Goal: Task Accomplishment & Management: Manage account settings

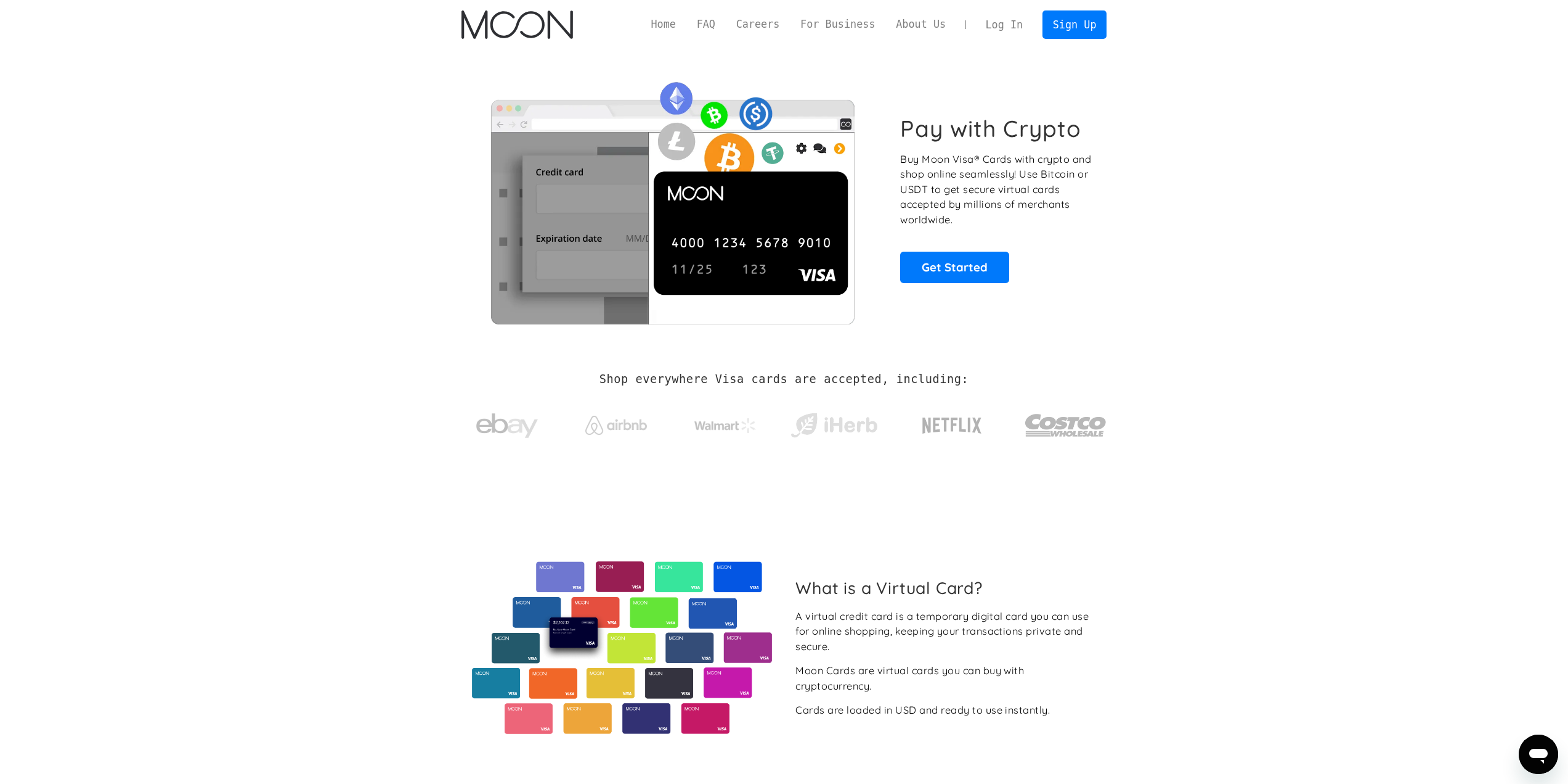
click at [1019, 24] on link "Log In" at bounding box center [1004, 24] width 58 height 27
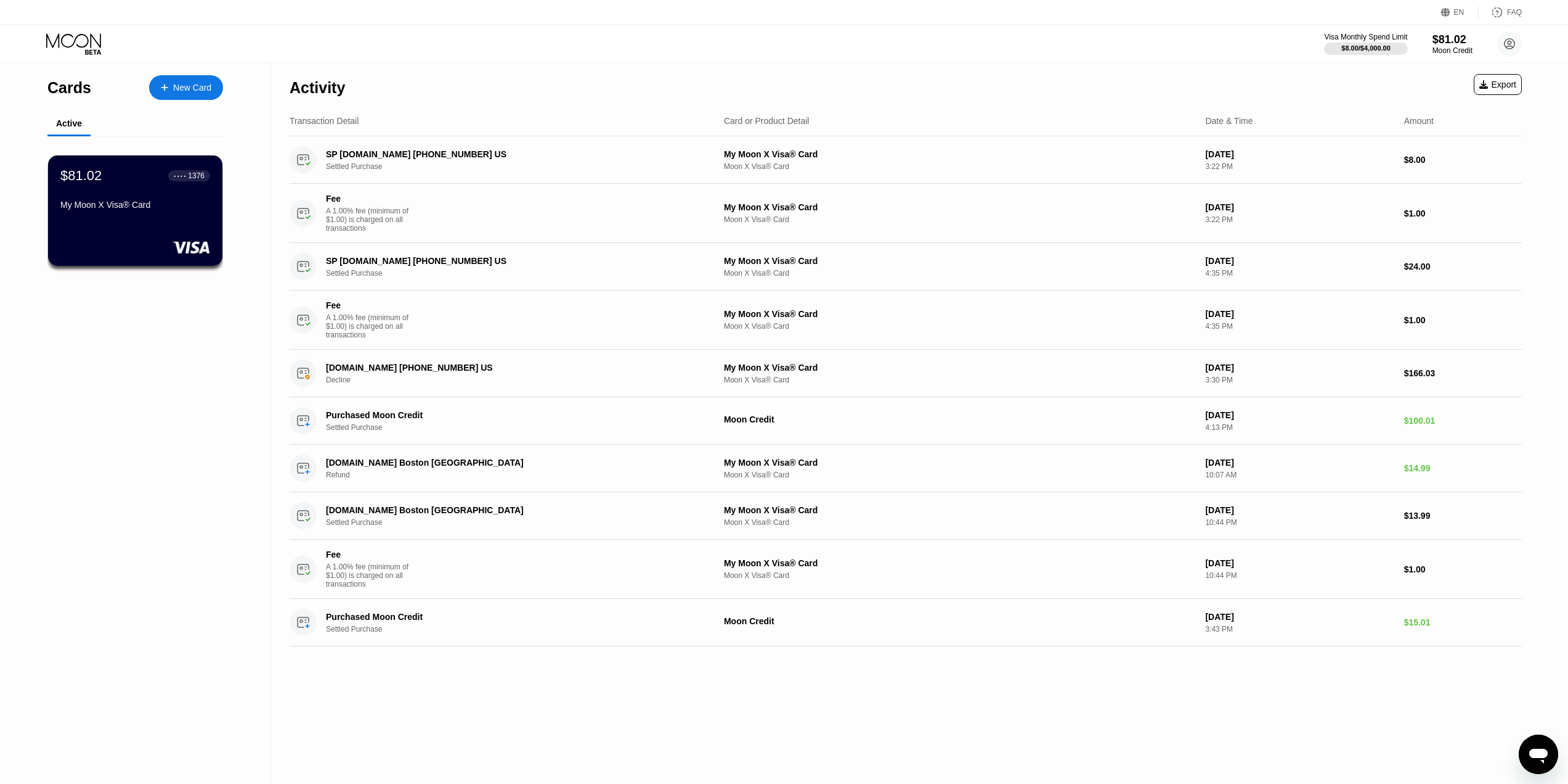
click at [93, 44] on icon at bounding box center [75, 45] width 57 height 22
click at [71, 36] on icon at bounding box center [73, 41] width 54 height 14
click at [70, 36] on icon at bounding box center [75, 45] width 57 height 22
click at [1495, 46] on div "Visa Monthly Spend Limit $8.00 / $4,000.00 $81.02 Moon Credit a1032552576@gmail…" at bounding box center [1423, 44] width 198 height 25
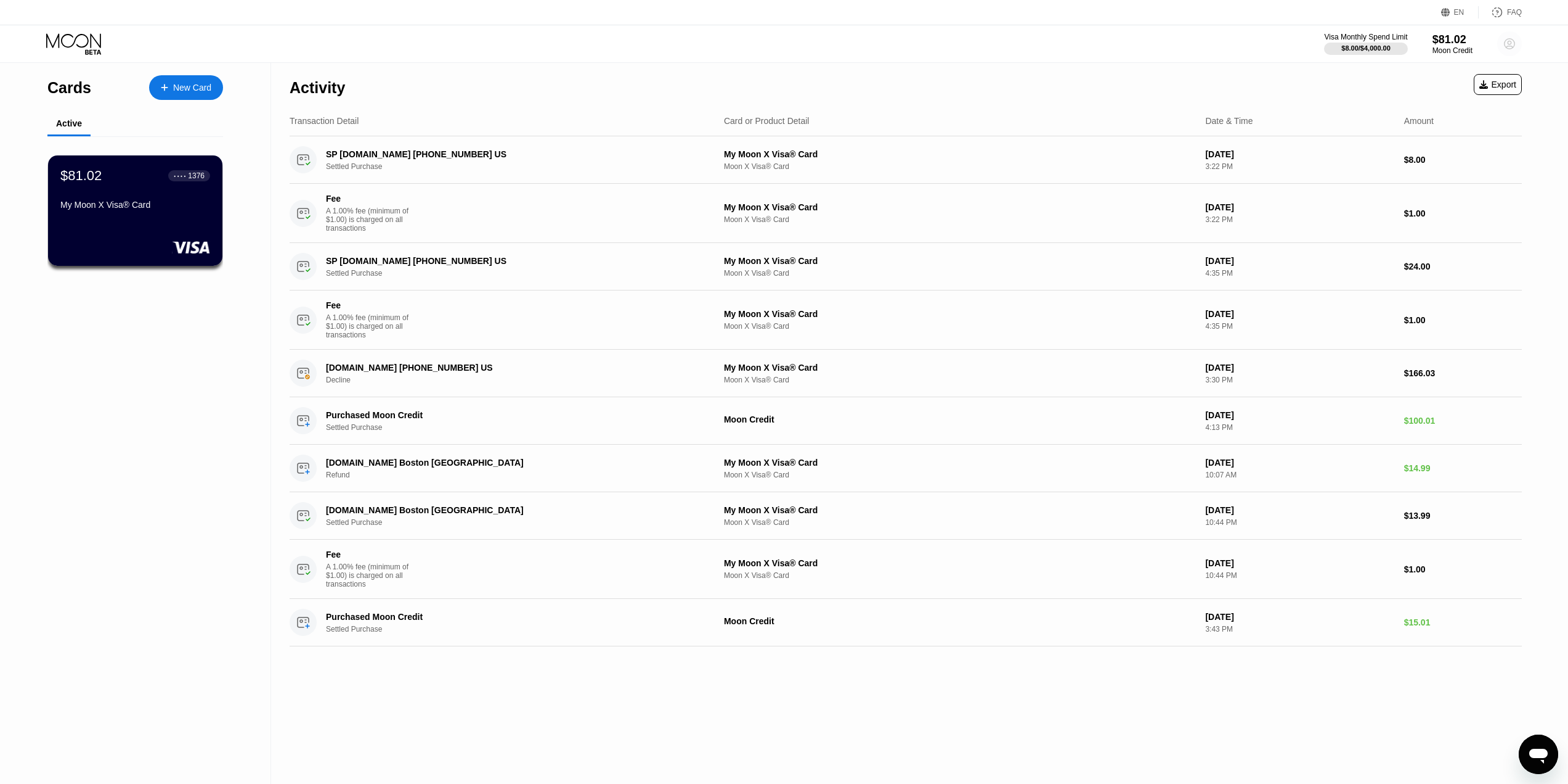
click at [1509, 47] on circle at bounding box center [1509, 44] width 25 height 25
click at [1428, 271] on div "Log out" at bounding box center [1430, 275] width 29 height 10
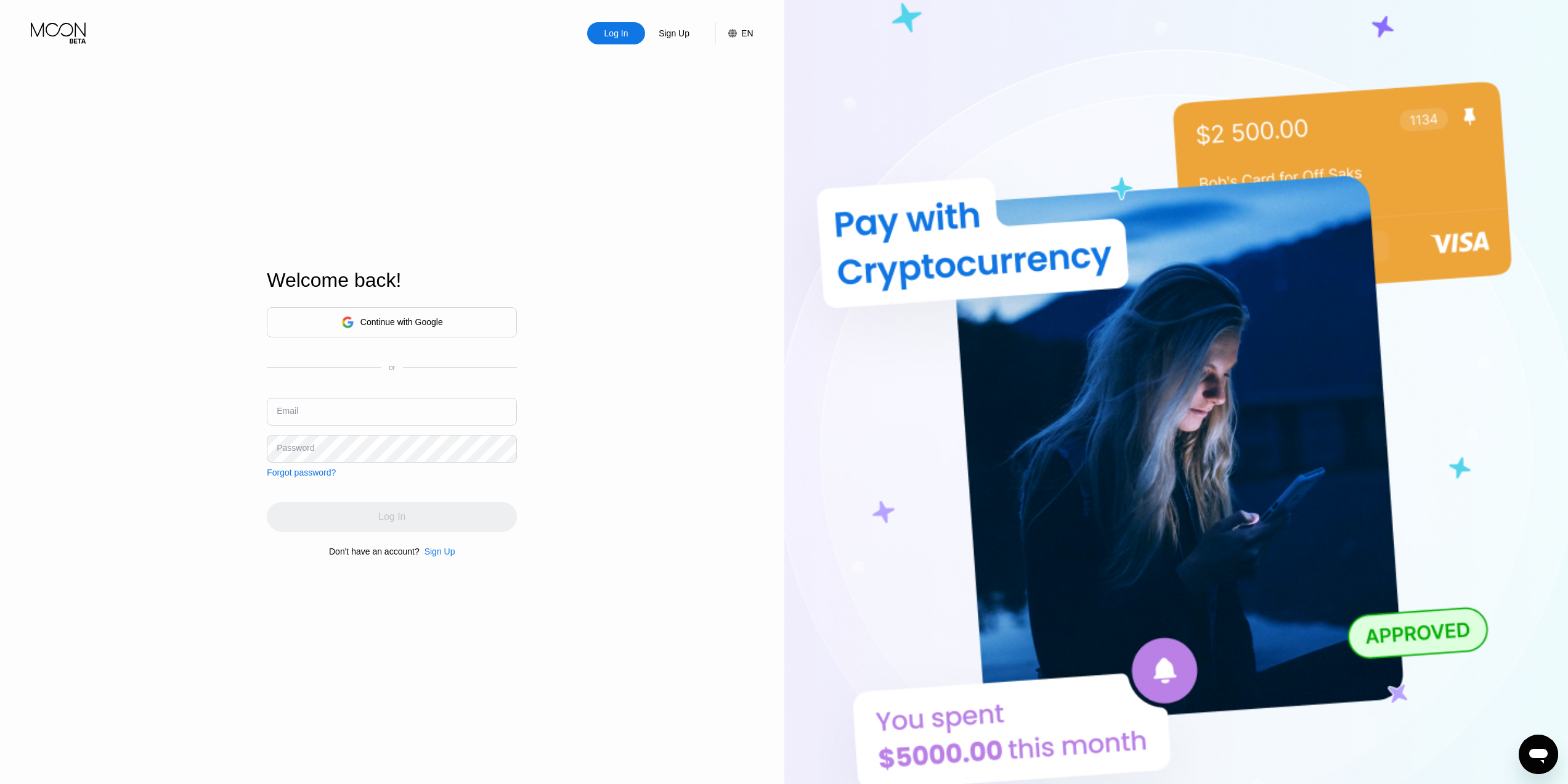
type input "a1032552576@gmail.com"
click at [406, 416] on input "a1032552576@gmail.com" at bounding box center [392, 412] width 250 height 28
drag, startPoint x: 408, startPoint y: 414, endPoint x: 108, endPoint y: 407, distance: 300.1
click at [108, 407] on div "Log In Sign Up EN Language Select an item Save Welcome back! Continue with Goog…" at bounding box center [392, 431] width 784 height 862
click at [342, 409] on input "text" at bounding box center [392, 412] width 250 height 28
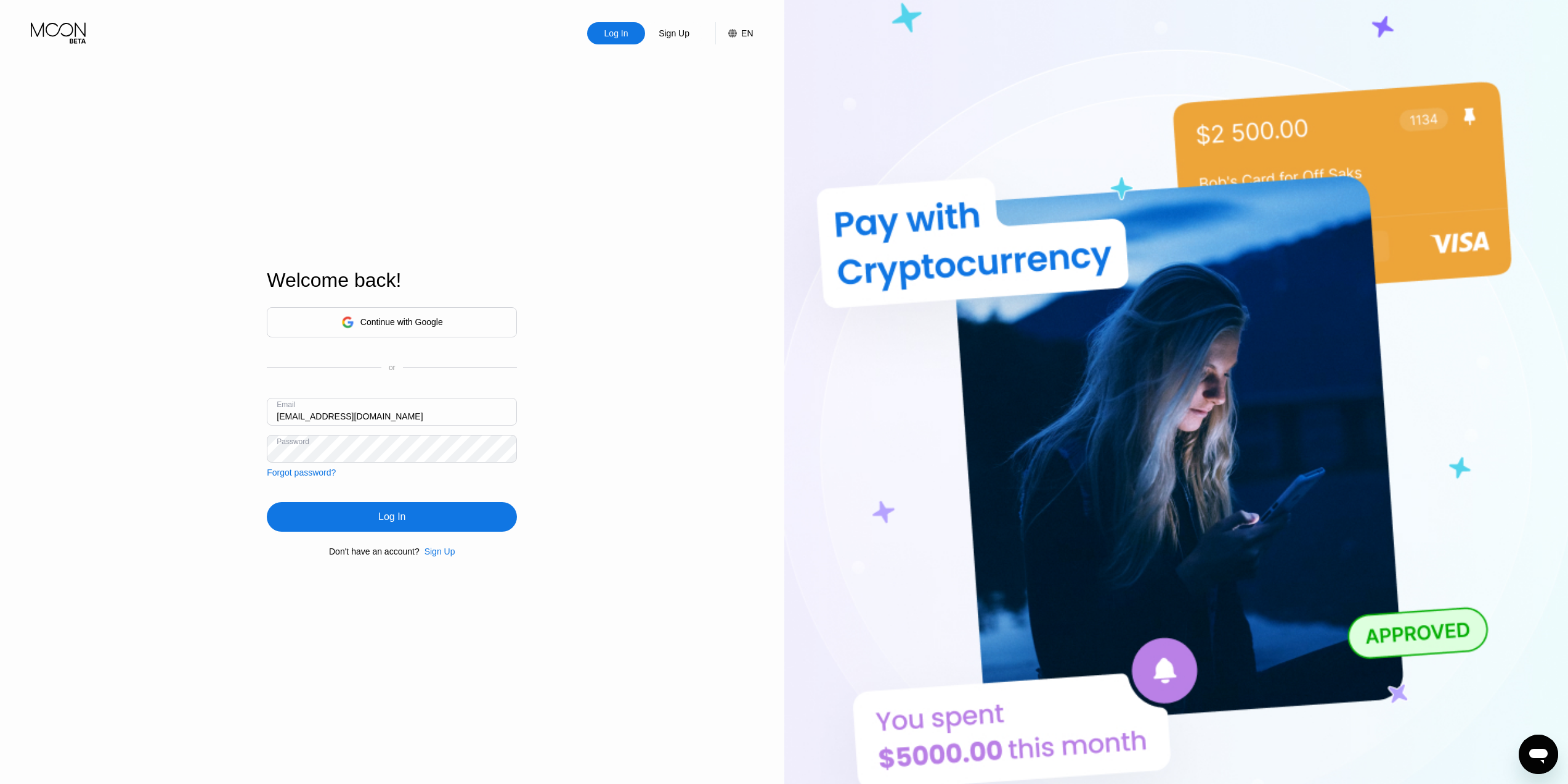
type input "1532579158@qq.com"
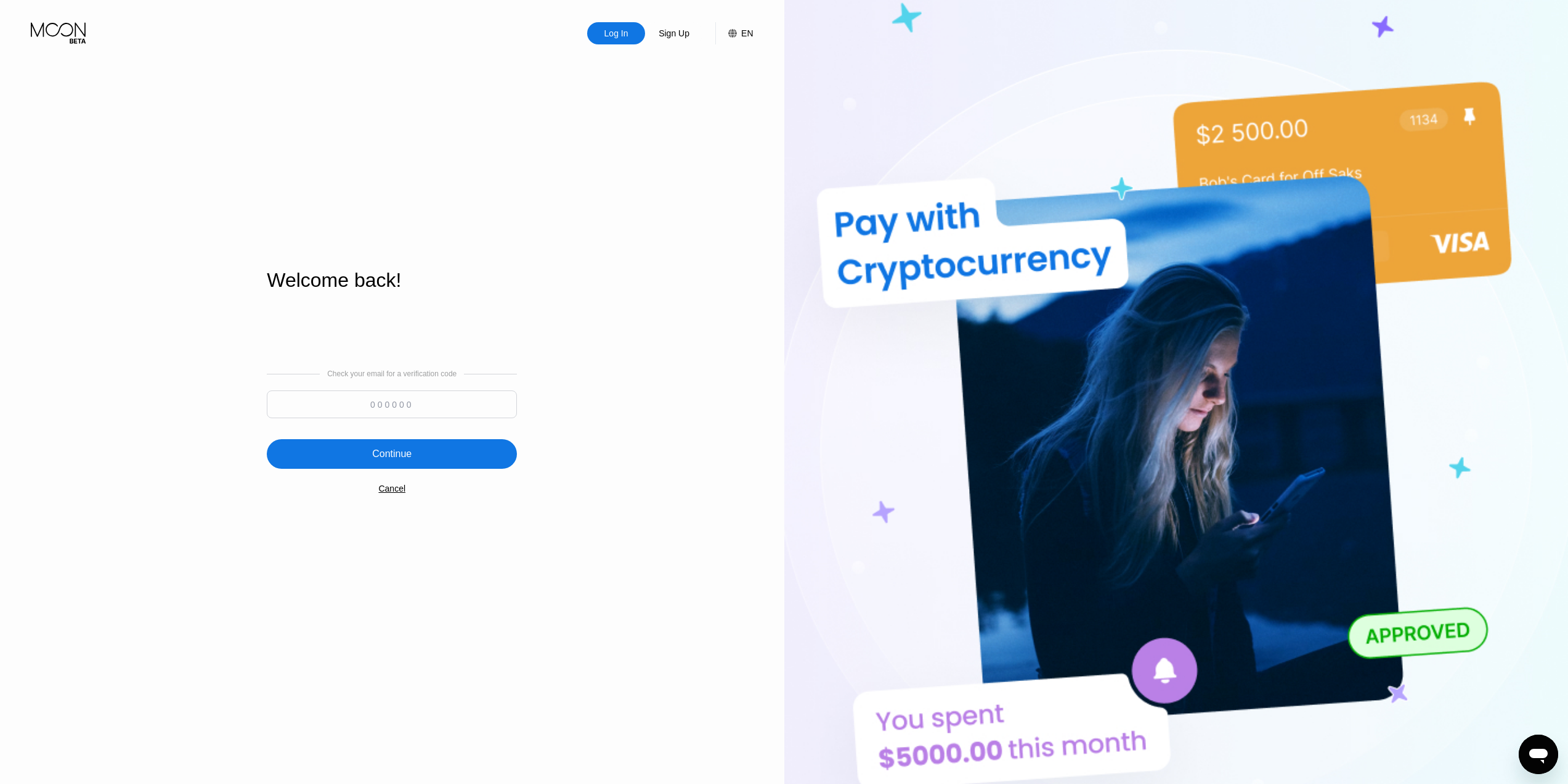
click at [452, 403] on input at bounding box center [392, 404] width 250 height 28
type input "982871"
click at [446, 451] on div "Continue" at bounding box center [392, 453] width 250 height 30
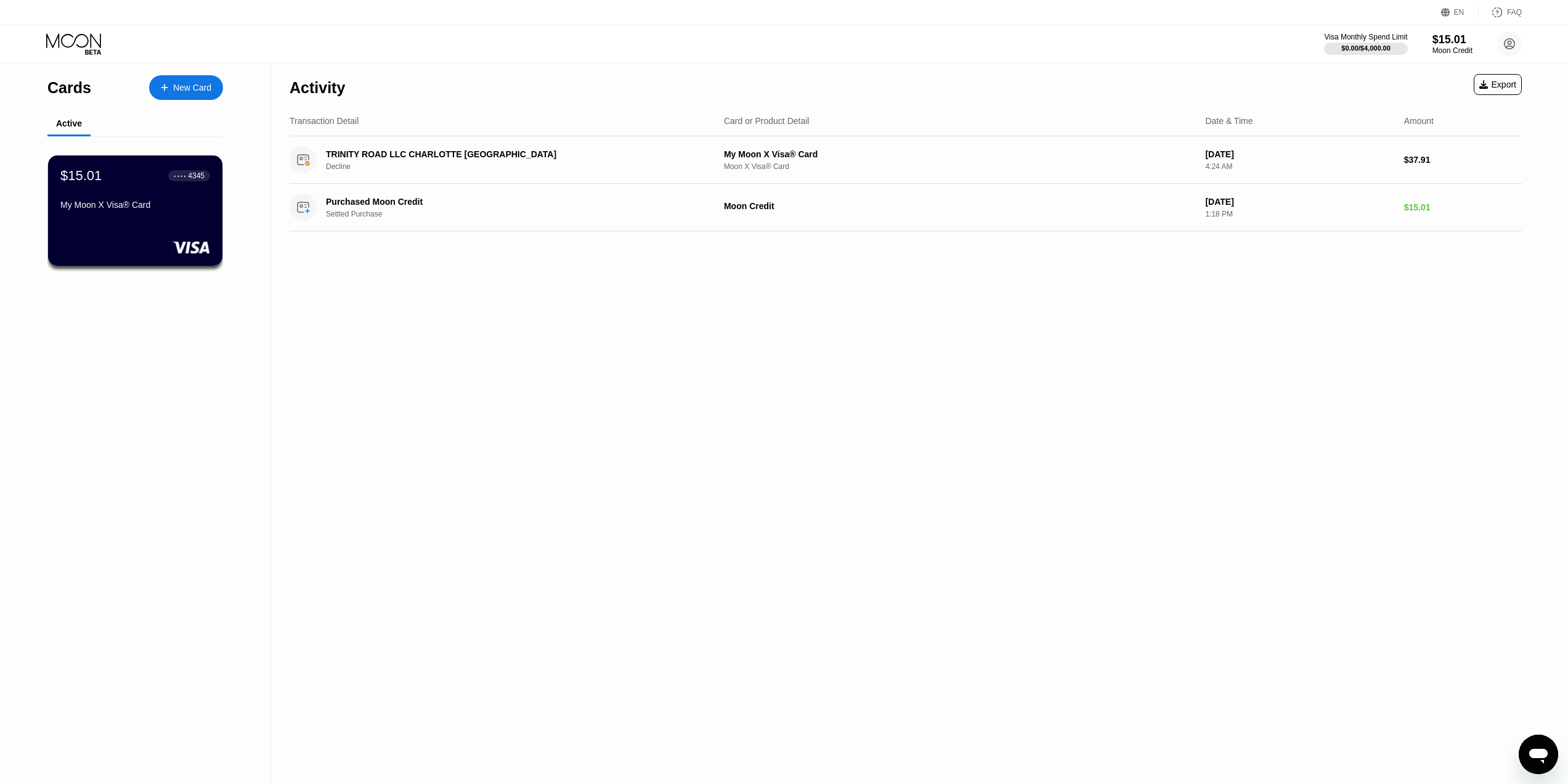
click at [85, 88] on div "Cards" at bounding box center [69, 88] width 44 height 18
click at [169, 189] on div "$15.01 ● ● ● ● 4345 My Moon X Visa® Card" at bounding box center [135, 191] width 151 height 48
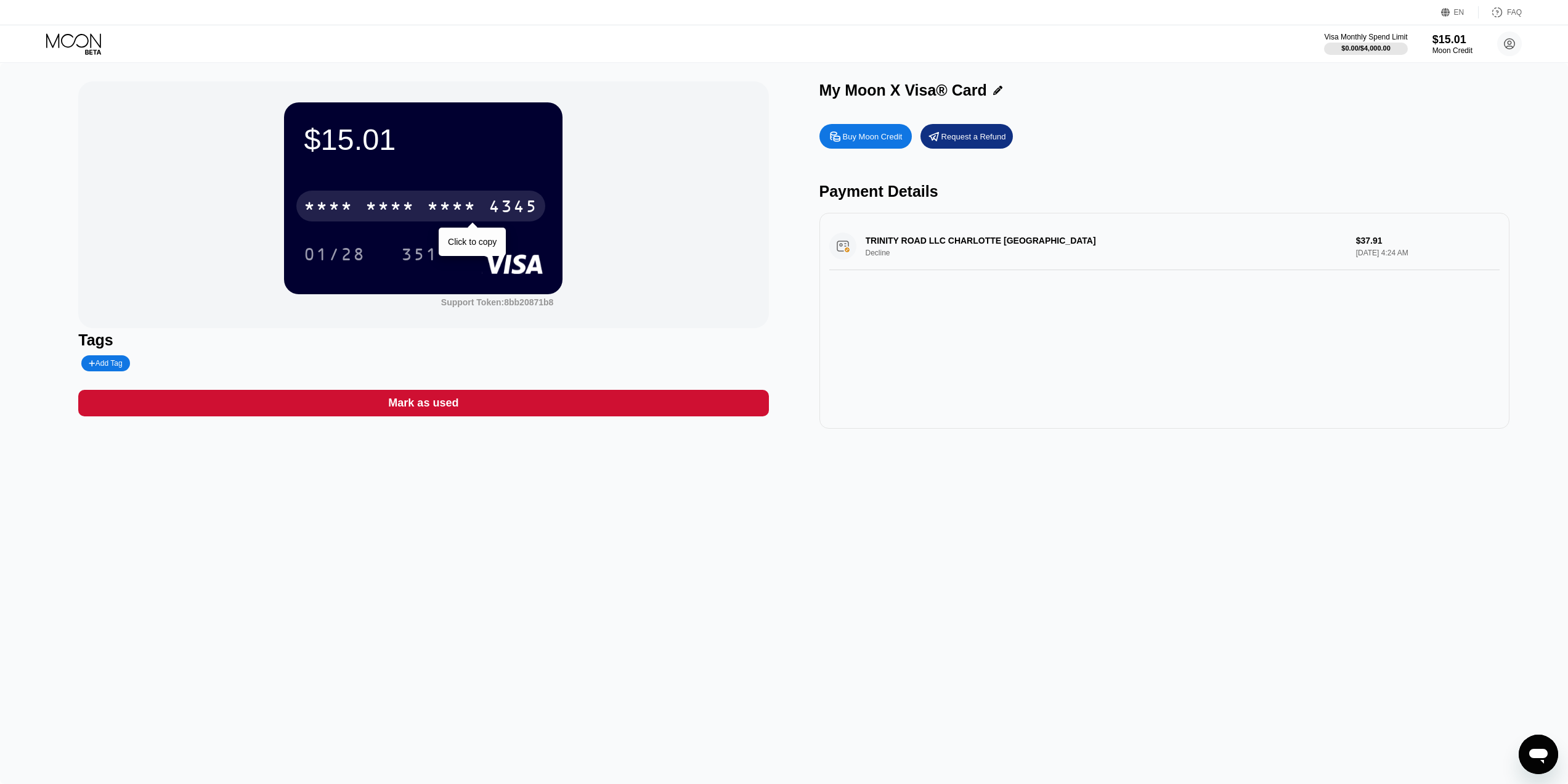
click at [378, 211] on div "* * * *" at bounding box center [390, 208] width 49 height 20
click at [863, 571] on div "$15.01 4513 6500 2238 4345 01/28 351 Support Token: 8bb20871b8 Tags Add Tag Mar…" at bounding box center [784, 424] width 1568 height 721
